Goal: Task Accomplishment & Management: Manage account settings

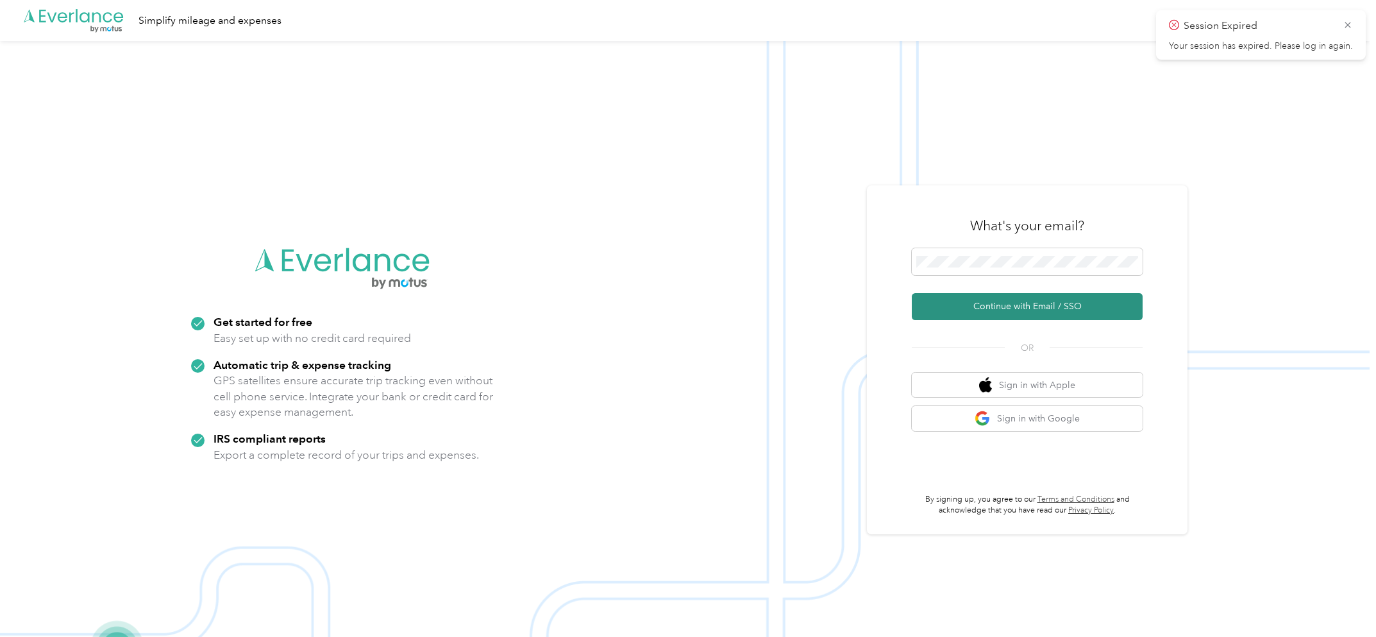
click at [1038, 301] on button "Continue with Email / SSO" at bounding box center [1027, 306] width 231 height 27
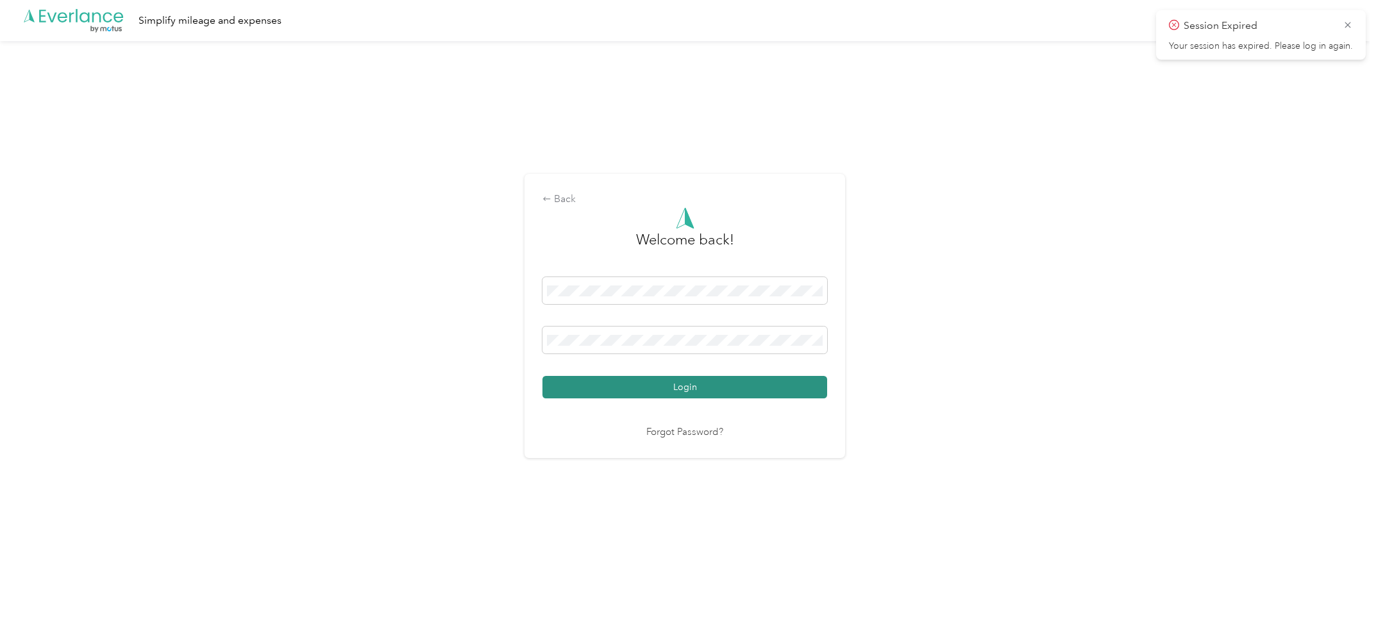
click at [700, 392] on button "Login" at bounding box center [684, 387] width 285 height 22
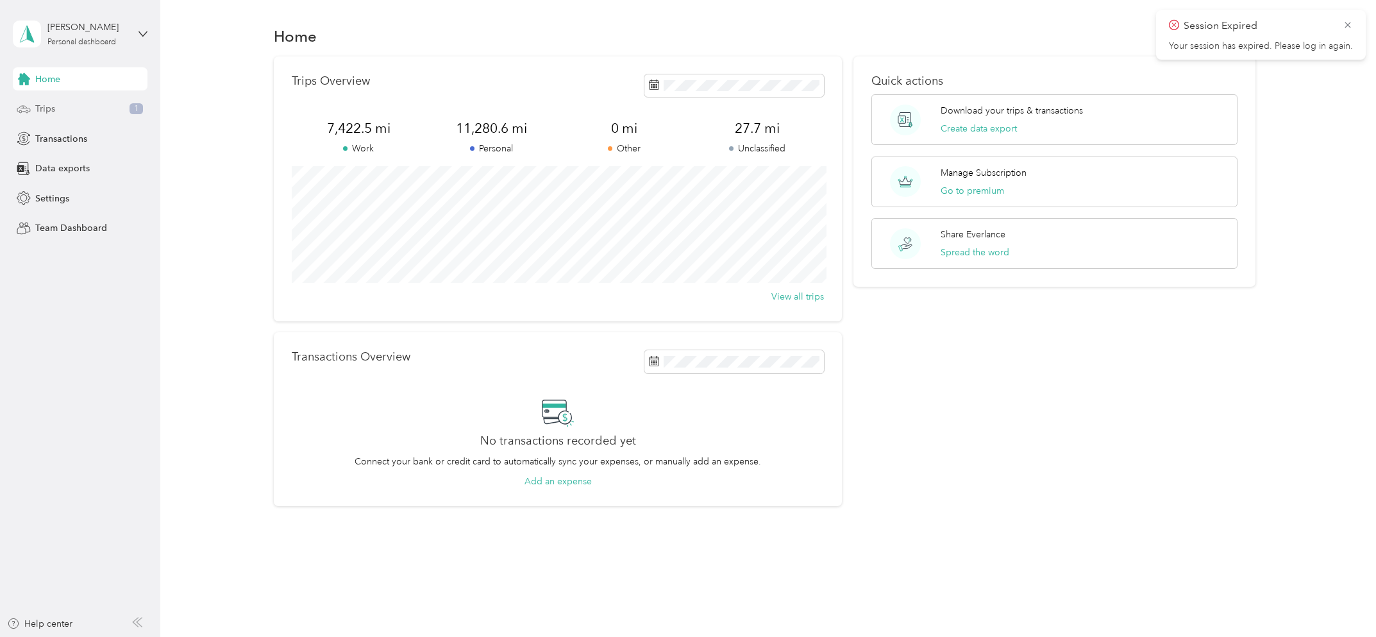
click at [67, 106] on div "Trips 1" at bounding box center [80, 108] width 135 height 23
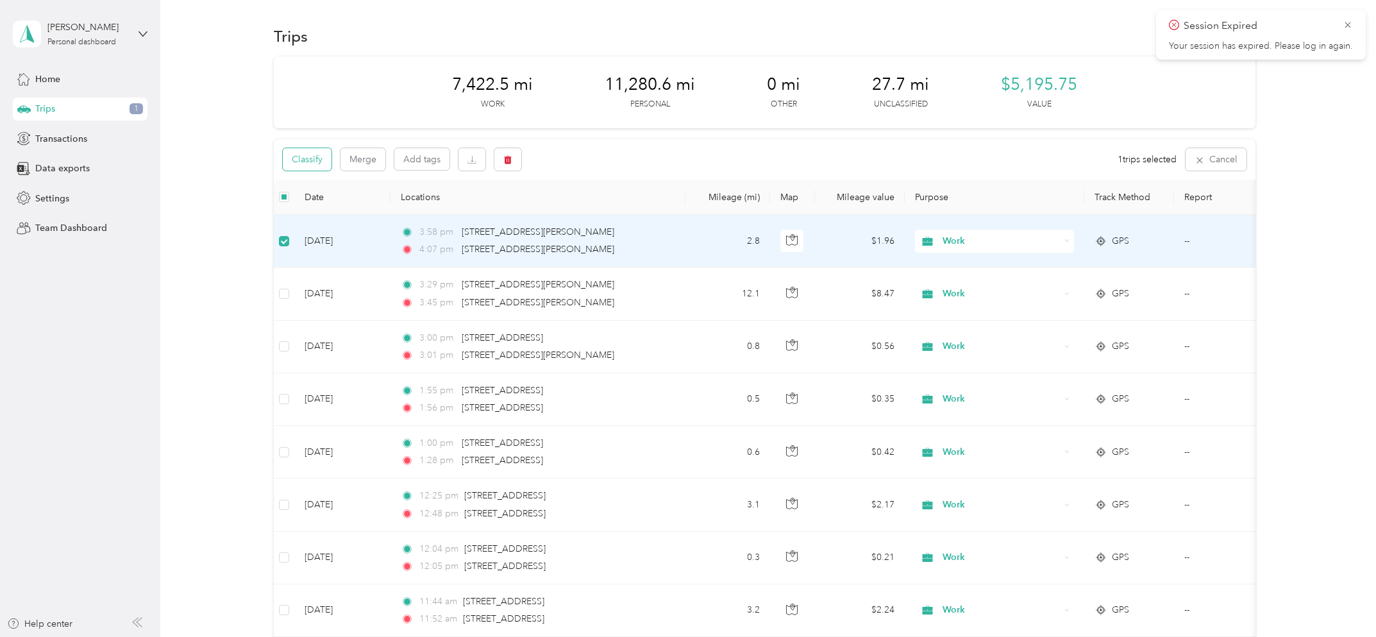
click at [319, 163] on button "Classify" at bounding box center [307, 159] width 49 height 22
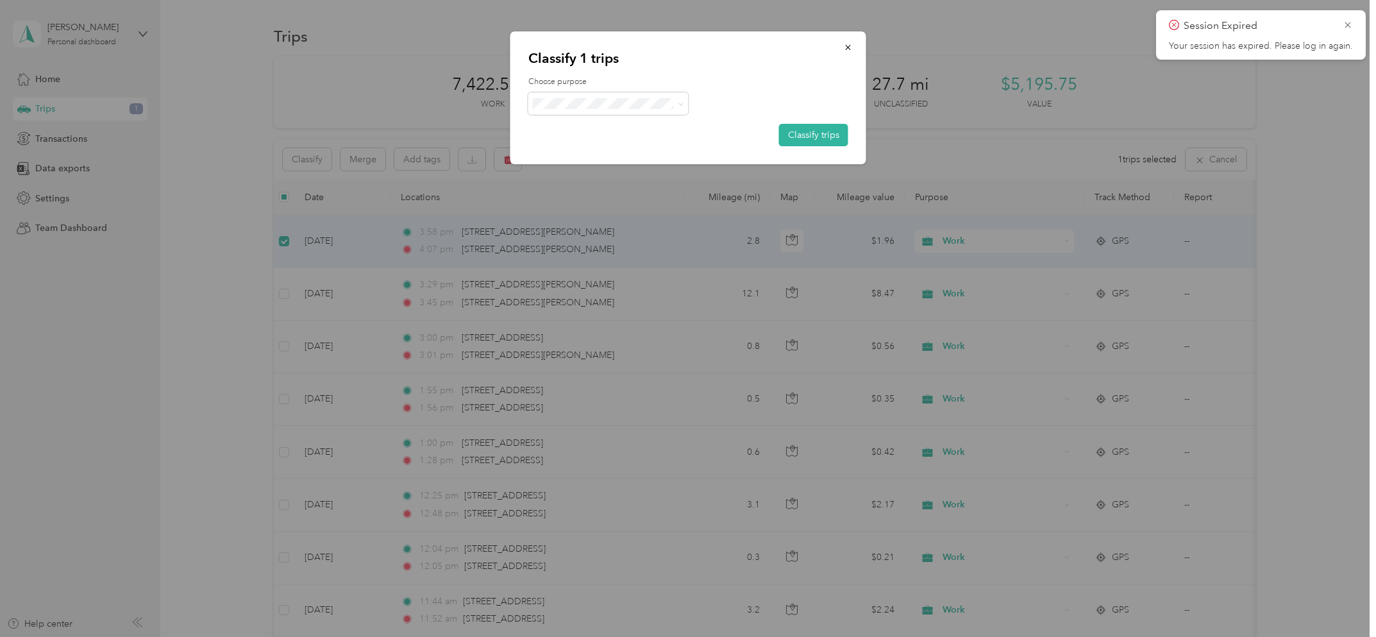
click at [616, 143] on span "Personal" at bounding box center [619, 148] width 119 height 13
click at [793, 132] on button "Classify trips" at bounding box center [813, 135] width 69 height 22
